Goal: Task Accomplishment & Management: Use online tool/utility

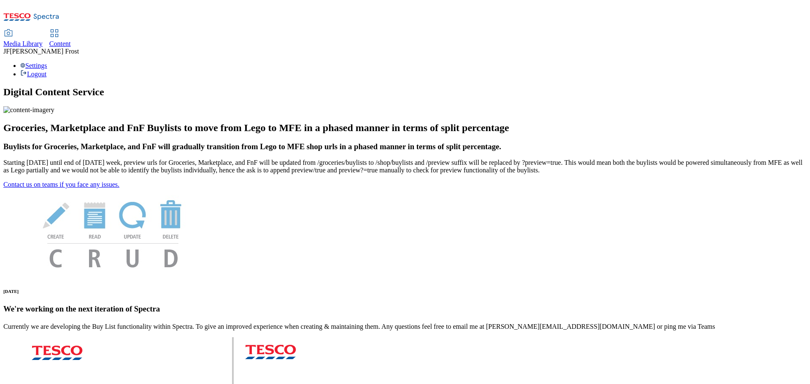
click at [71, 40] on span "Content" at bounding box center [60, 43] width 22 height 7
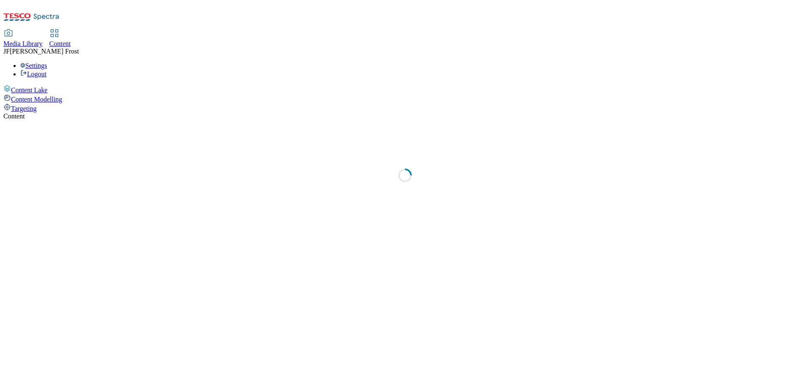
select select "ghs-[GEOGRAPHIC_DATA]"
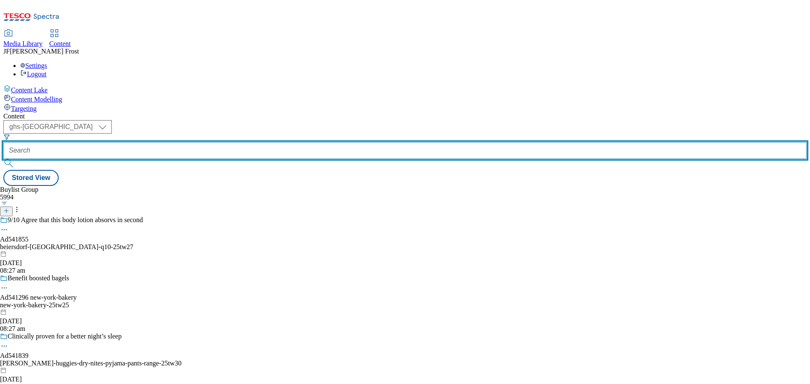
click at [209, 142] on input "text" at bounding box center [404, 150] width 803 height 17
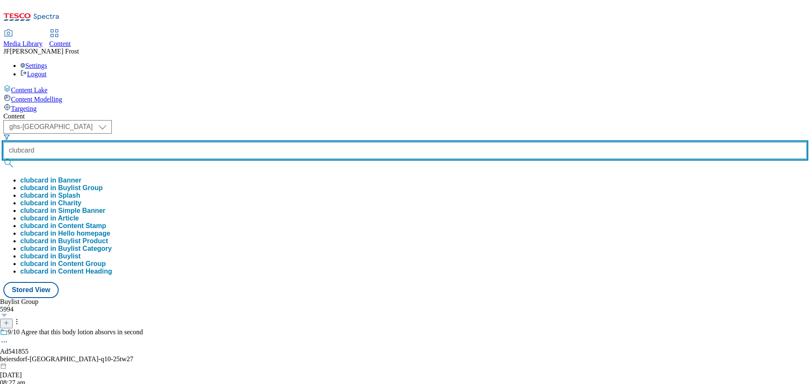
type input "clubcard"
click at [3, 159] on button "submit" at bounding box center [9, 163] width 12 height 8
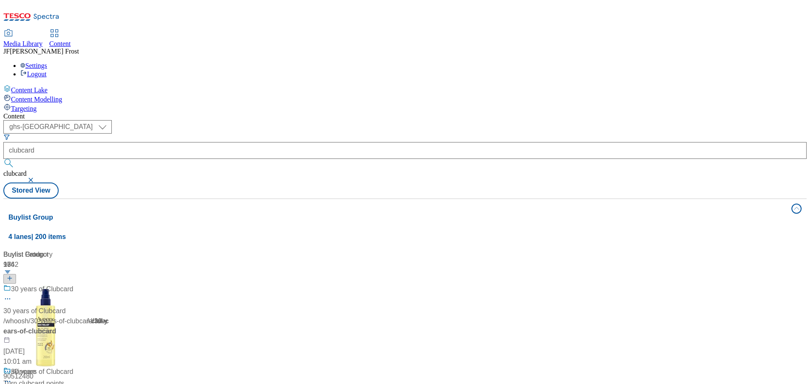
click at [415, 120] on div "( optional ) ghs-roi ghs-uk ghs-uk clubcard clubcard Stored View" at bounding box center [404, 159] width 803 height 78
click at [59, 284] on div "Clubcard Prices" at bounding box center [35, 289] width 48 height 10
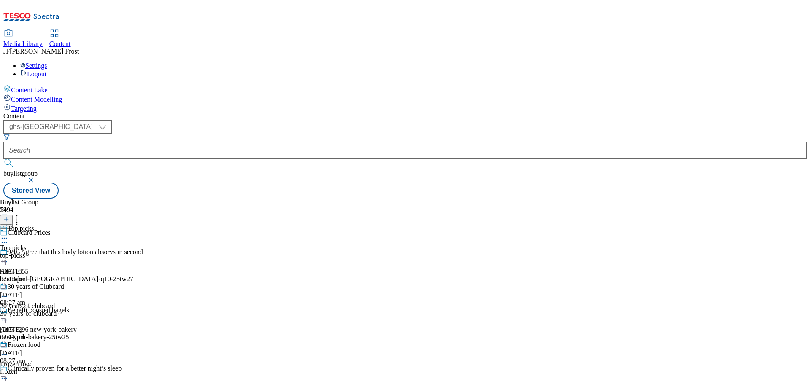
scroll to position [422, 0]
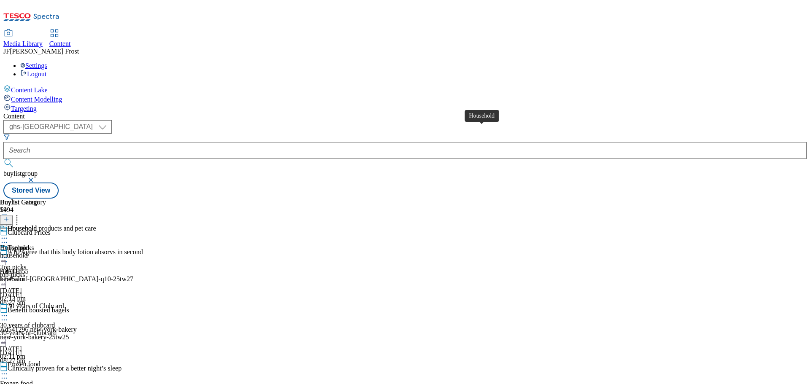
click at [37, 225] on span "Household" at bounding box center [22, 229] width 29 height 9
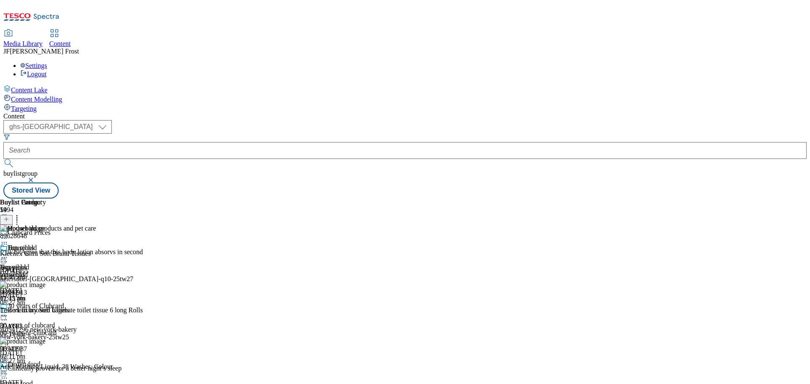
click at [8, 253] on icon at bounding box center [4, 257] width 8 height 8
click at [54, 321] on span "Un-preview" at bounding box center [40, 324] width 28 height 6
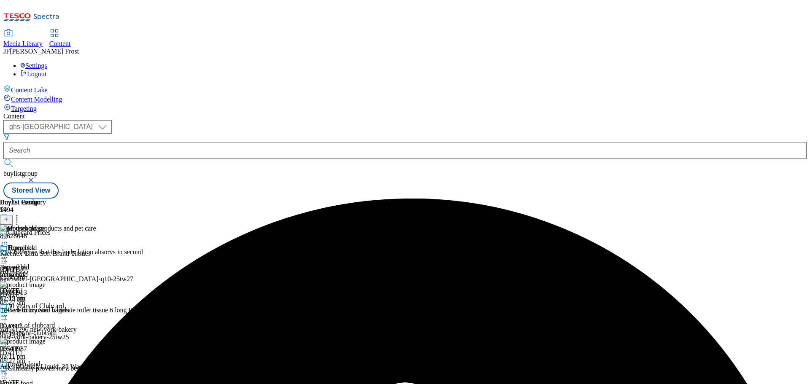
click at [8, 253] on icon at bounding box center [4, 257] width 8 height 8
click at [54, 321] on span "Un-preview" at bounding box center [40, 324] width 28 height 6
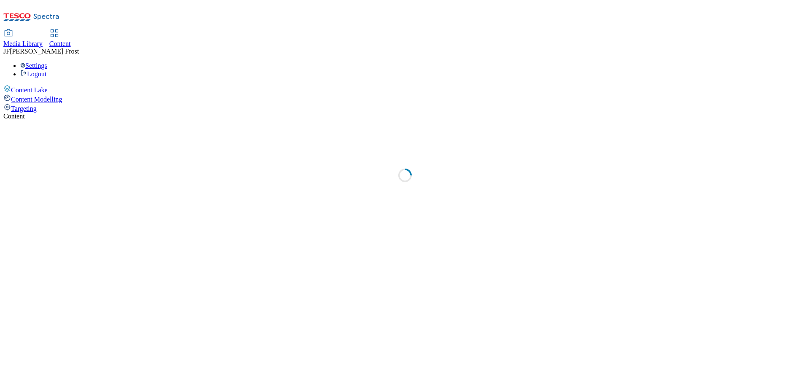
select select "ghs-[GEOGRAPHIC_DATA]"
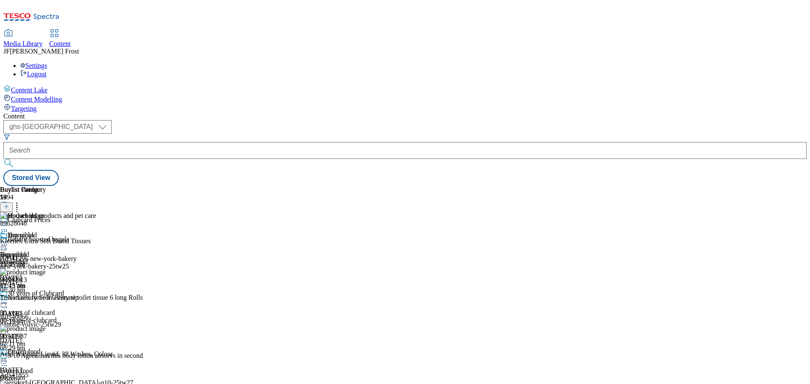
click at [8, 241] on icon at bounding box center [4, 245] width 8 height 8
click at [54, 308] on span "Un-preview" at bounding box center [40, 311] width 28 height 6
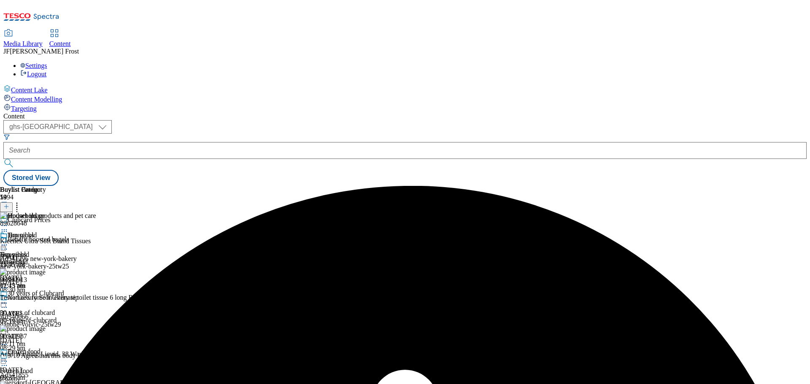
scroll to position [337, 0]
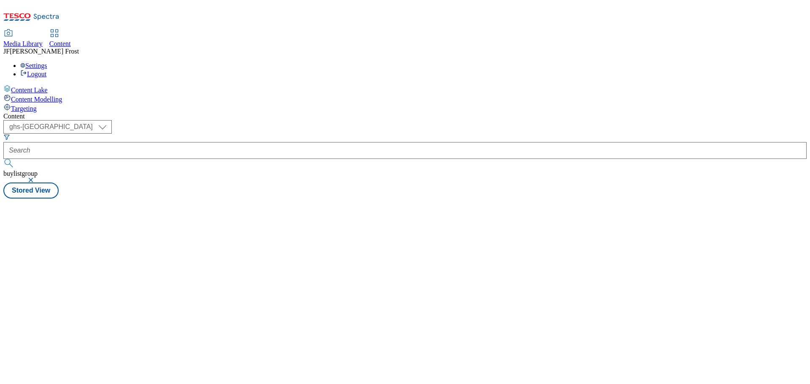
select select "ghs-[GEOGRAPHIC_DATA]"
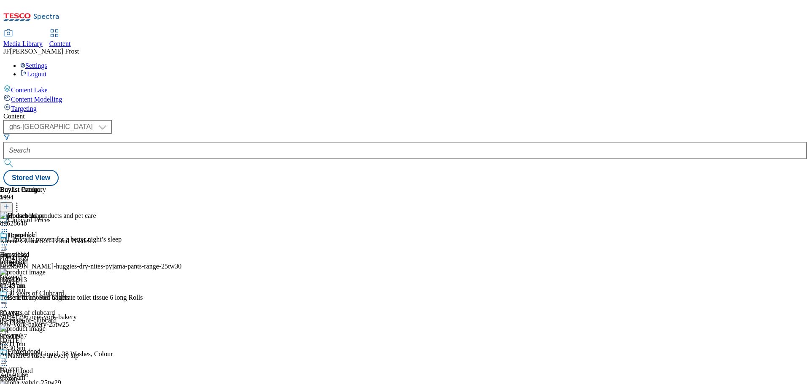
click at [8, 241] on icon at bounding box center [4, 245] width 8 height 8
click at [54, 308] on span "Un-preview" at bounding box center [40, 311] width 28 height 6
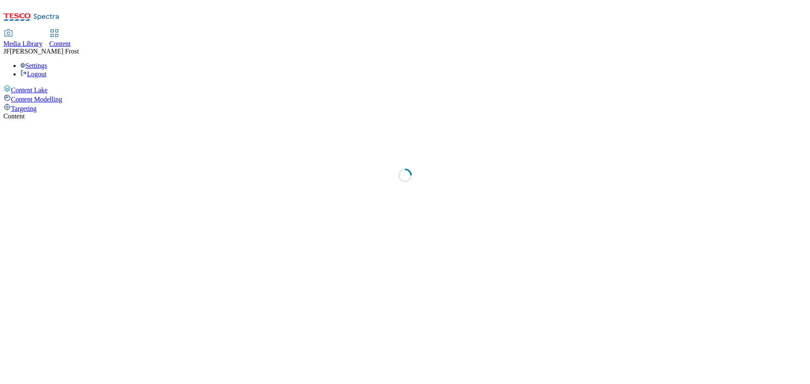
select select "ghs-[GEOGRAPHIC_DATA]"
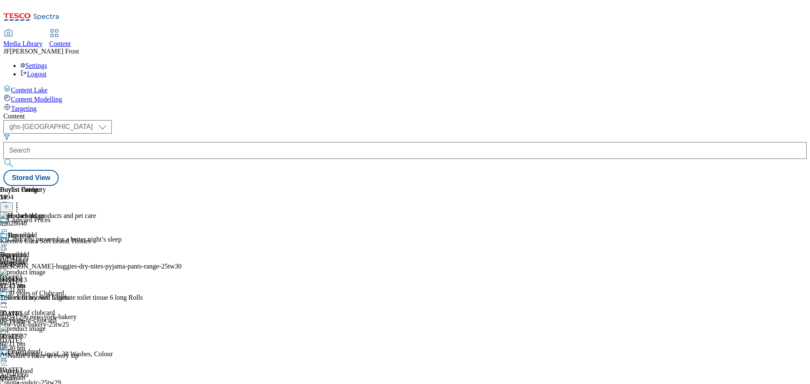
click at [8, 241] on icon at bounding box center [4, 245] width 8 height 8
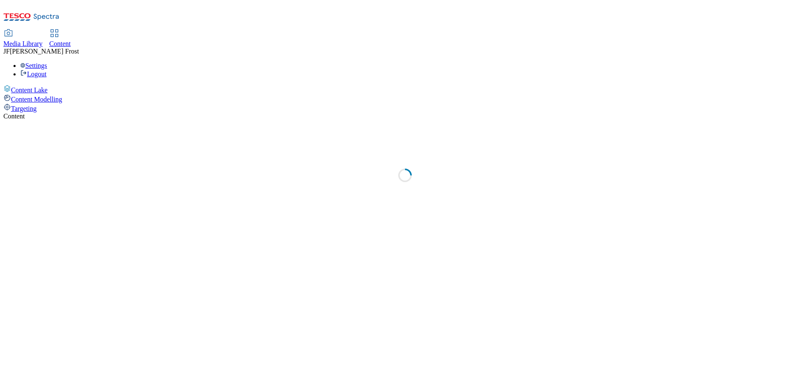
select select "ghs-[GEOGRAPHIC_DATA]"
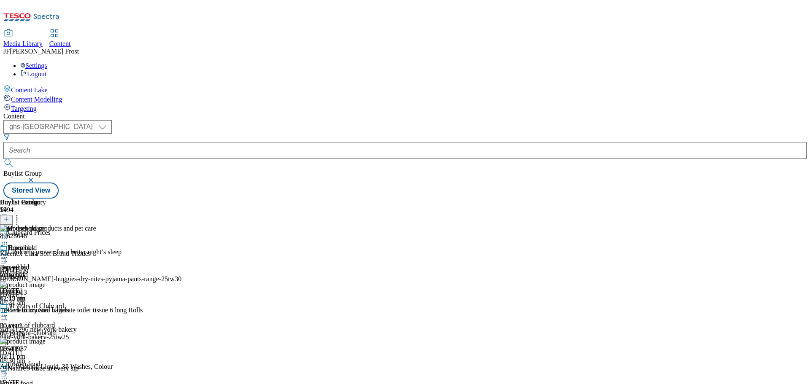
click at [8, 253] on icon at bounding box center [4, 257] width 8 height 8
click at [54, 321] on span "Un-preview" at bounding box center [40, 324] width 28 height 6
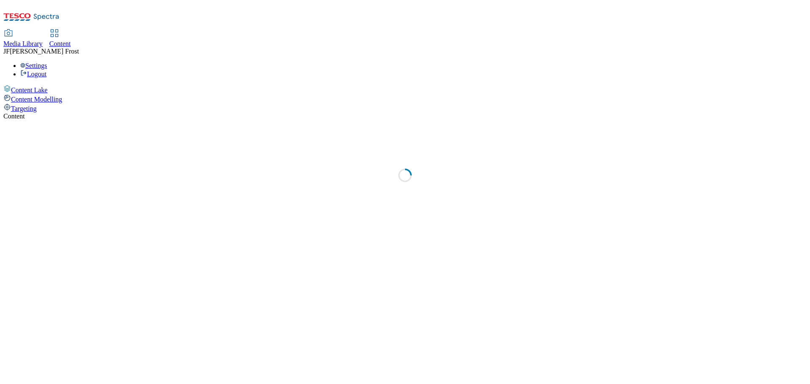
select select "ghs-uk"
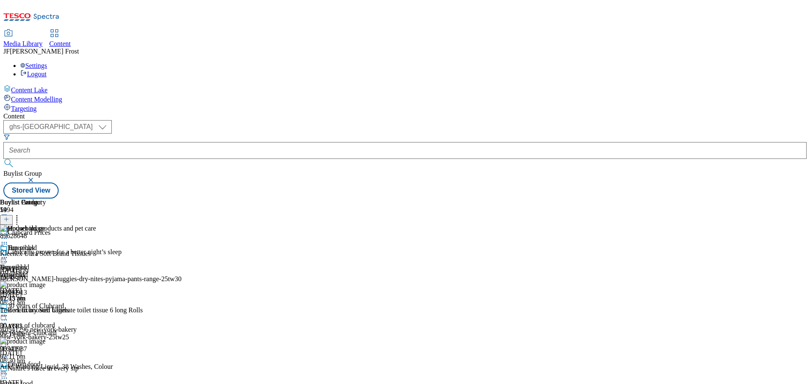
click at [8, 253] on icon at bounding box center [4, 257] width 8 height 8
click at [54, 321] on span "Un-preview" at bounding box center [40, 324] width 28 height 6
click at [8, 253] on icon at bounding box center [4, 257] width 8 height 8
click at [54, 321] on span "Un-preview" at bounding box center [40, 324] width 28 height 6
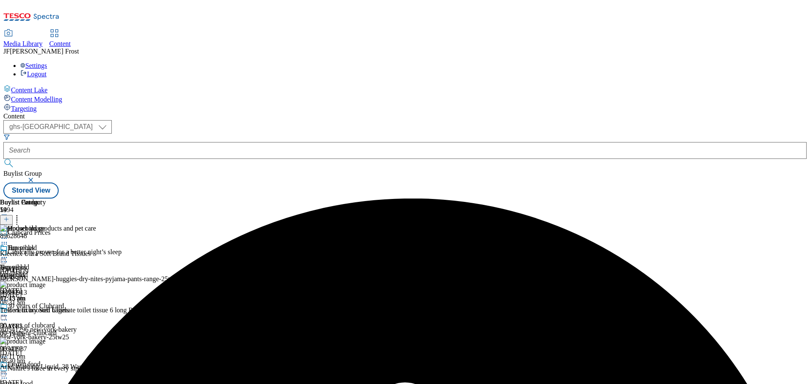
click at [770, 199] on div "Buylist Group 5994 Clubcard Prices Clinically proven for a better night’s sleep…" at bounding box center [404, 199] width 803 height 0
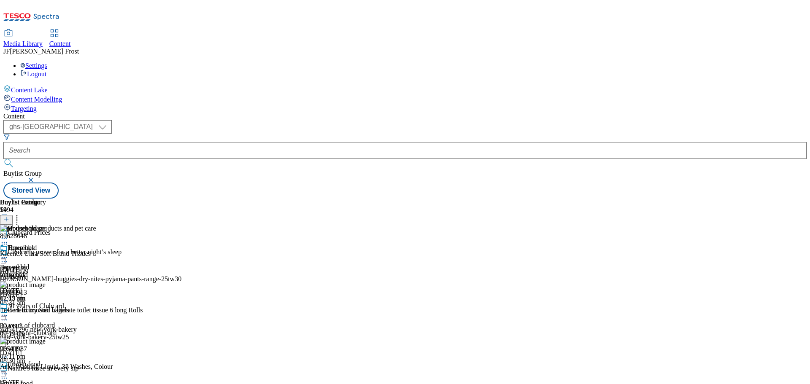
click at [790, 62] on div "Settings Logout" at bounding box center [404, 70] width 803 height 16
click at [46, 70] on link "Logout" at bounding box center [33, 73] width 26 height 7
